Goal: Task Accomplishment & Management: Manage account settings

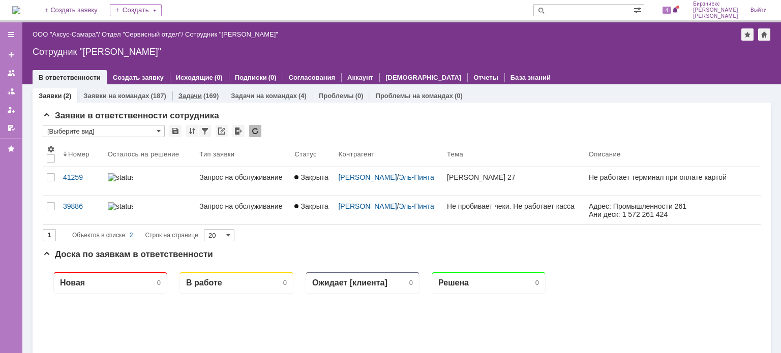
click at [193, 96] on link "Задачи" at bounding box center [189, 96] width 23 height 8
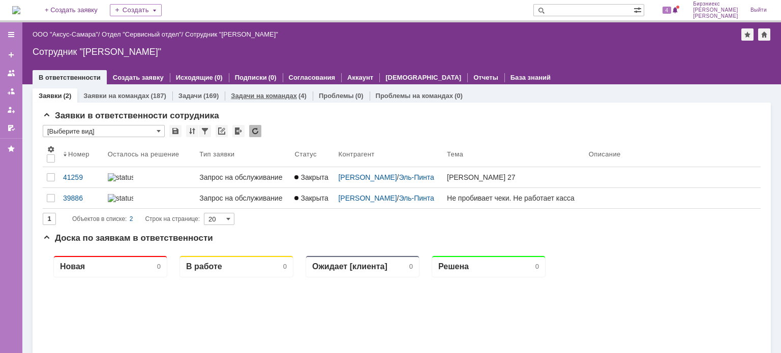
click at [255, 96] on link "Задачи на командах" at bounding box center [264, 96] width 66 height 8
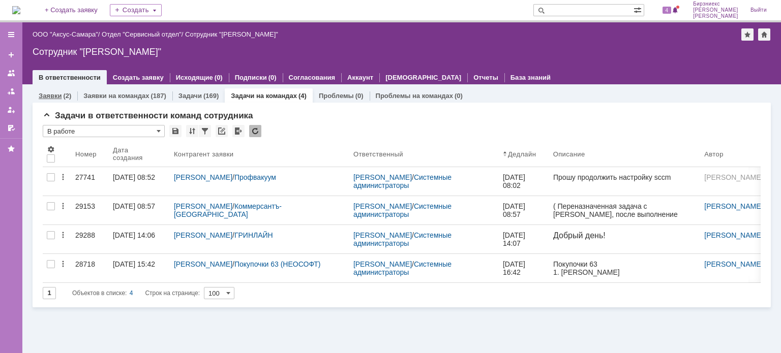
click at [67, 92] on div "(2)" at bounding box center [67, 96] width 8 height 8
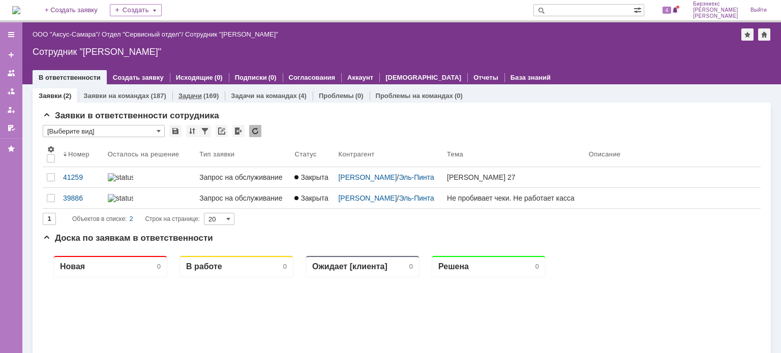
click at [191, 98] on link "Задачи" at bounding box center [189, 96] width 23 height 8
